Goal: Obtain resource: Download file/media

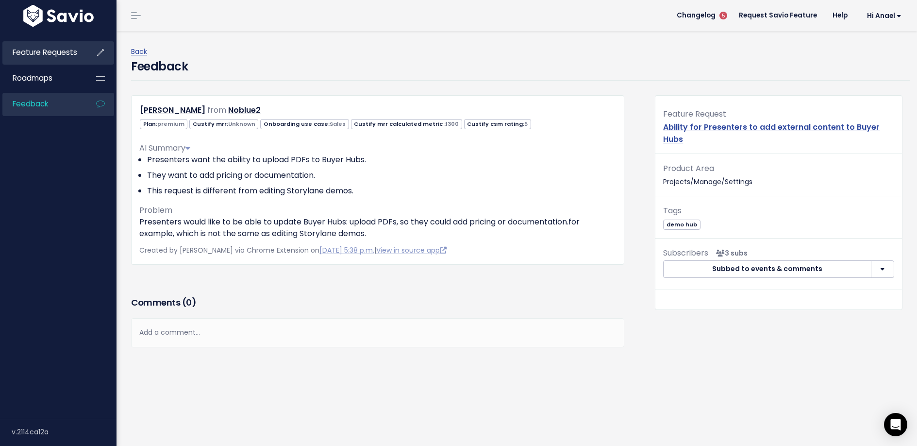
click at [46, 60] on link "Feature Requests" at bounding box center [41, 52] width 78 height 22
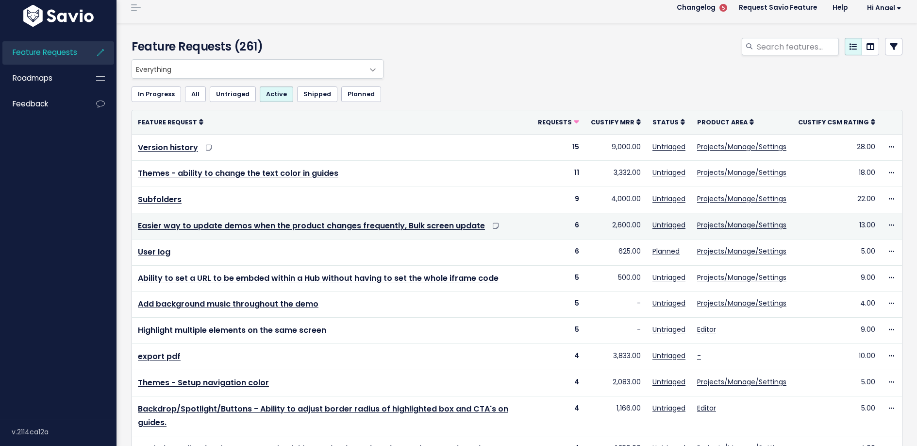
scroll to position [18, 0]
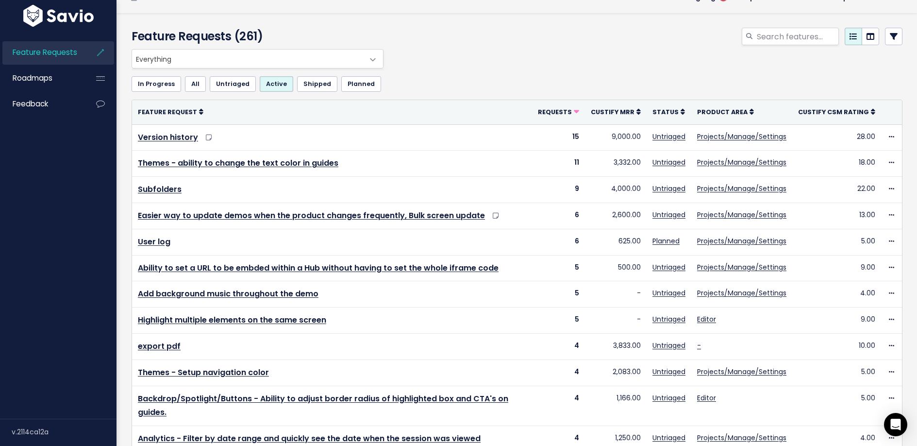
click at [322, 59] on span "Everything" at bounding box center [248, 59] width 232 height 18
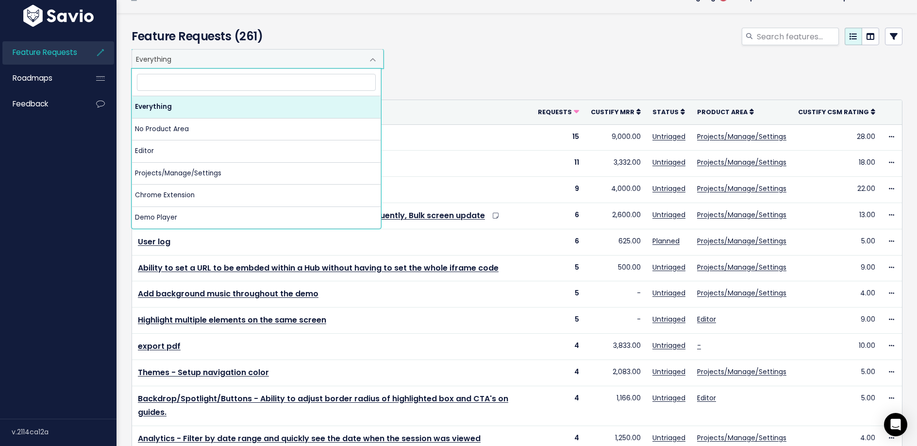
click at [532, 50] on div "Everything No Product Area Editor Projects/Manage/Settings Chrome Extension Dem…" at bounding box center [514, 58] width 771 height 19
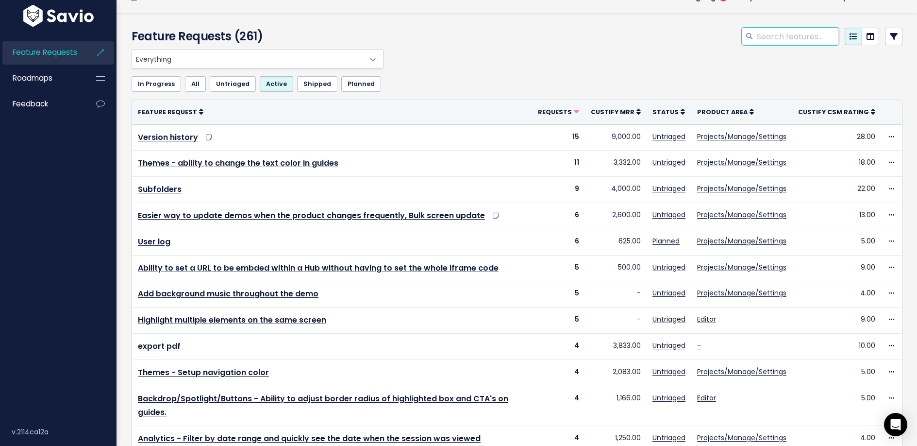
click at [807, 34] on input "search" at bounding box center [797, 36] width 83 height 17
type input "buyer hub upload"
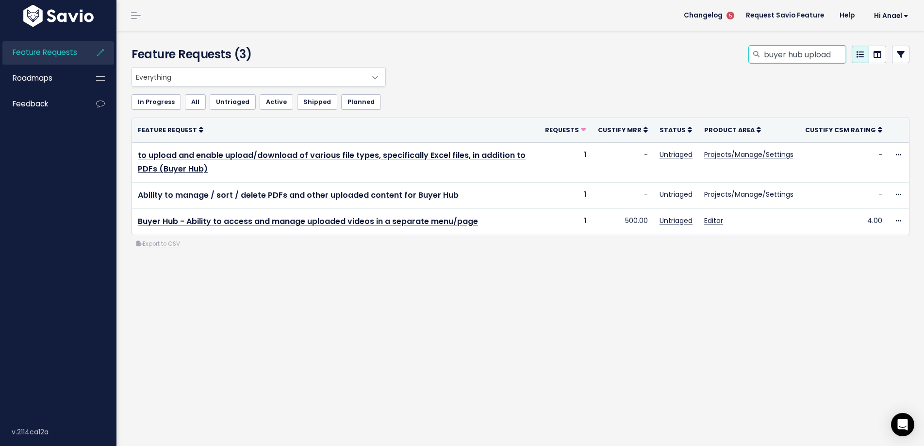
click at [768, 57] on input "buyer hub upload" at bounding box center [804, 54] width 83 height 17
click at [667, 79] on div "Everything No Product Area Editor Projects/Manage/Settings Chrome Extension Dem…" at bounding box center [518, 76] width 778 height 19
click at [59, 50] on span "Feature Requests" at bounding box center [45, 52] width 65 height 10
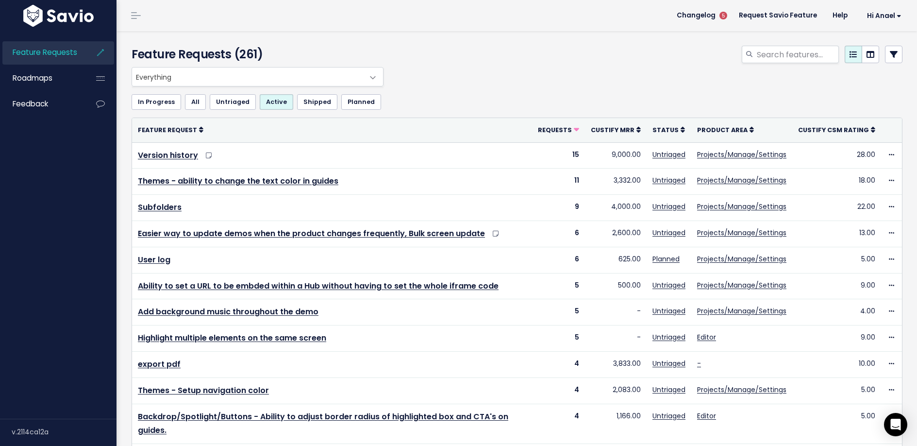
click at [892, 56] on link at bounding box center [893, 54] width 17 height 17
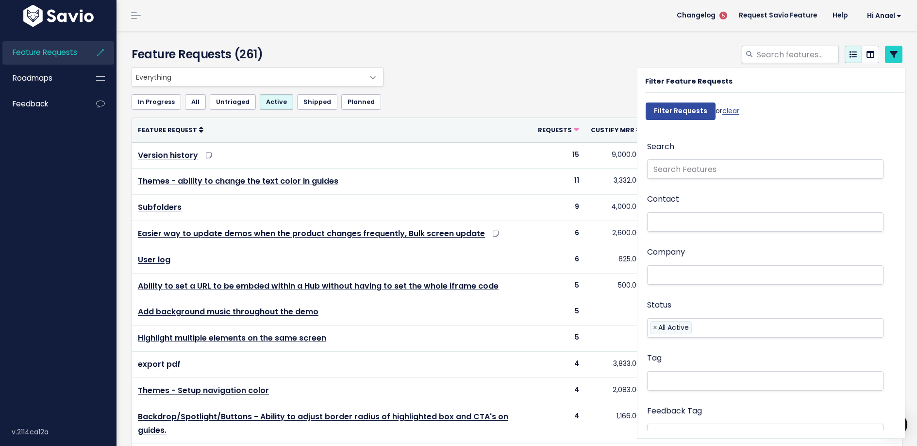
click at [709, 270] on li at bounding box center [763, 275] width 226 height 10
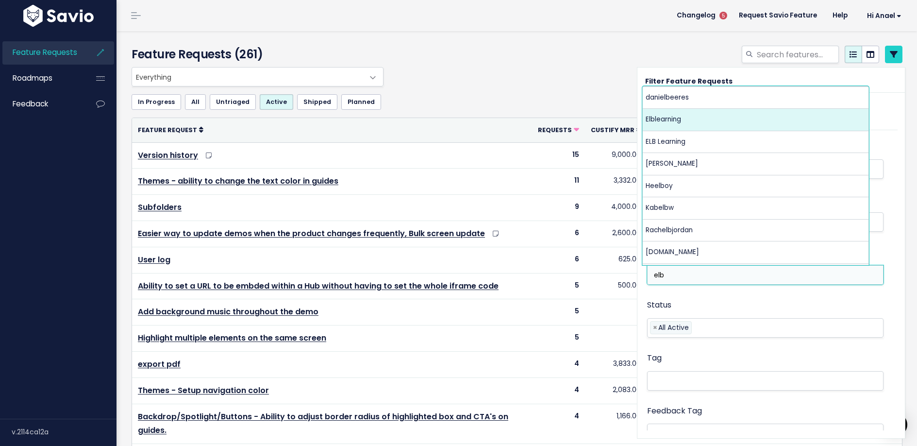
type input "elb"
select select "15863815"
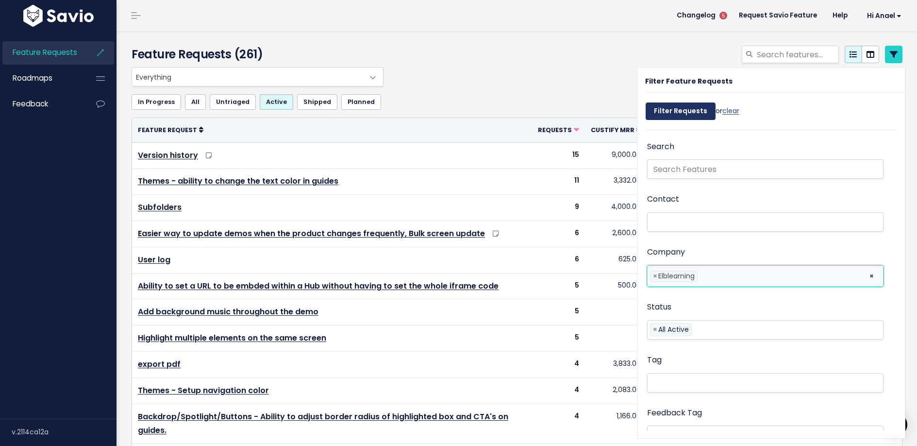
click at [687, 111] on input "Filter Requests" at bounding box center [680, 110] width 70 height 17
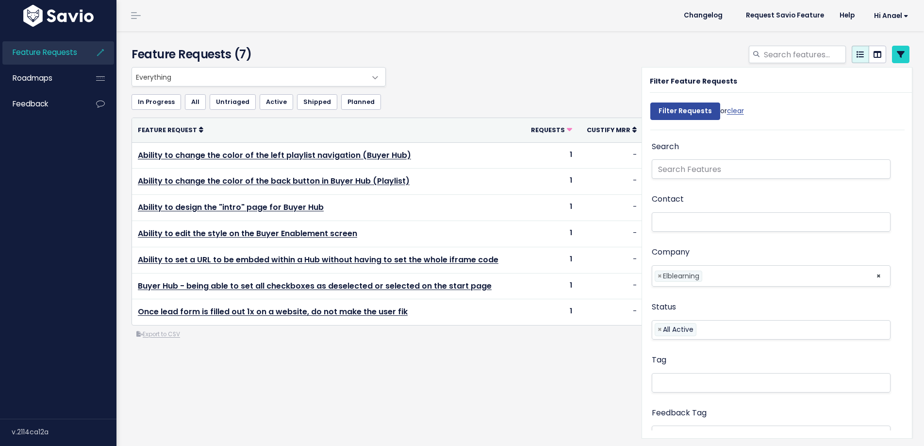
select select
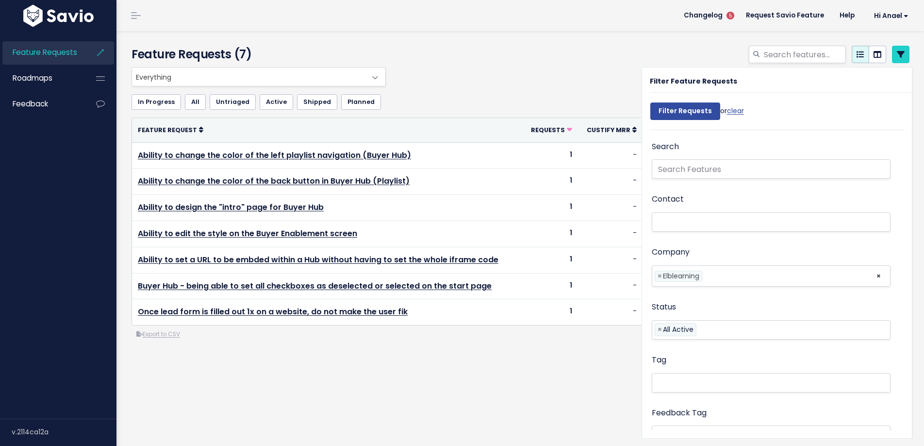
click at [463, 339] on div "Export to CSV" at bounding box center [521, 334] width 778 height 10
click at [608, 51] on div at bounding box center [653, 56] width 529 height 21
click at [896, 50] on link at bounding box center [900, 54] width 17 height 17
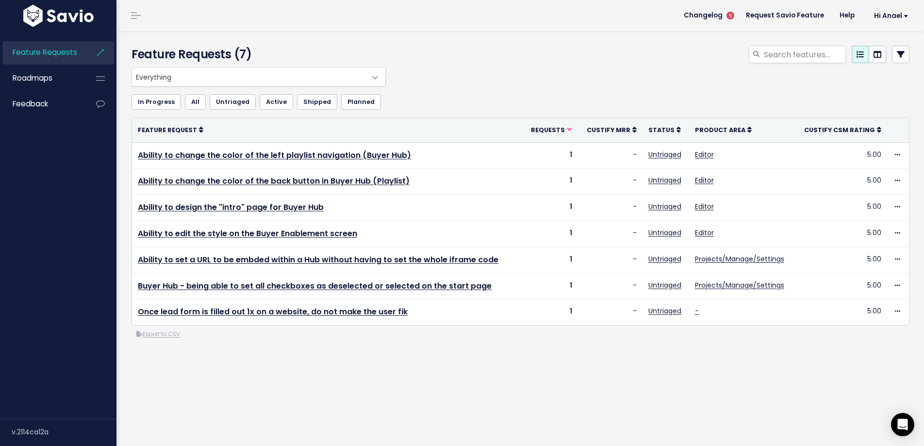
click at [694, 71] on div "Everything No Product Area Editor Projects/Manage/Settings Chrome Extension Dem…" at bounding box center [518, 76] width 778 height 19
click at [519, 66] on div at bounding box center [653, 56] width 529 height 21
